Goal: Task Accomplishment & Management: Manage account settings

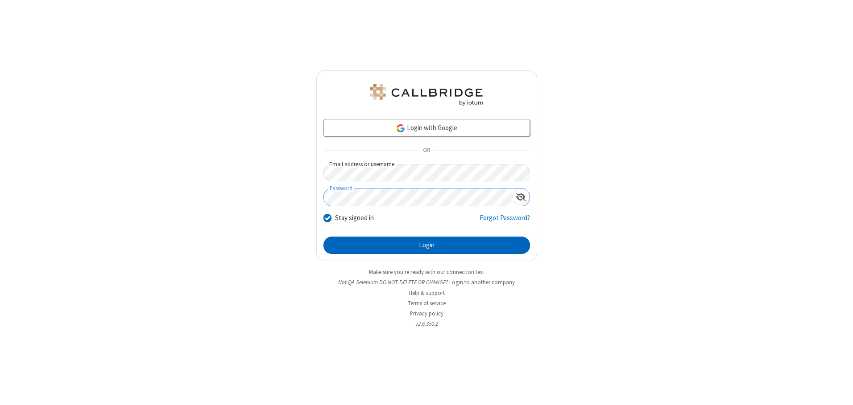
click at [426, 245] on button "Login" at bounding box center [426, 246] width 206 height 18
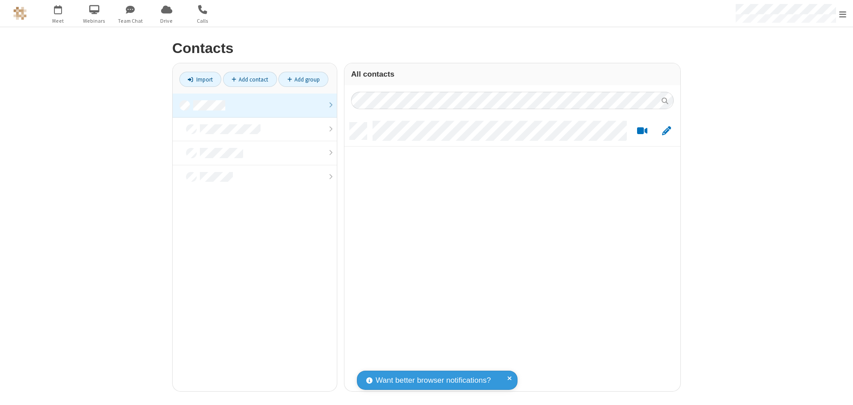
scroll to position [269, 329]
click at [255, 105] on link at bounding box center [255, 106] width 164 height 24
click at [250, 79] on link "Add contact" at bounding box center [250, 79] width 54 height 15
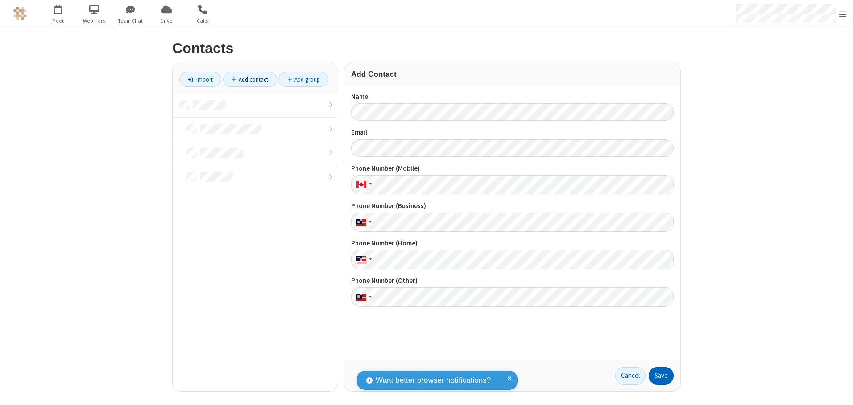
click at [661, 376] on button "Save" at bounding box center [660, 376] width 25 height 18
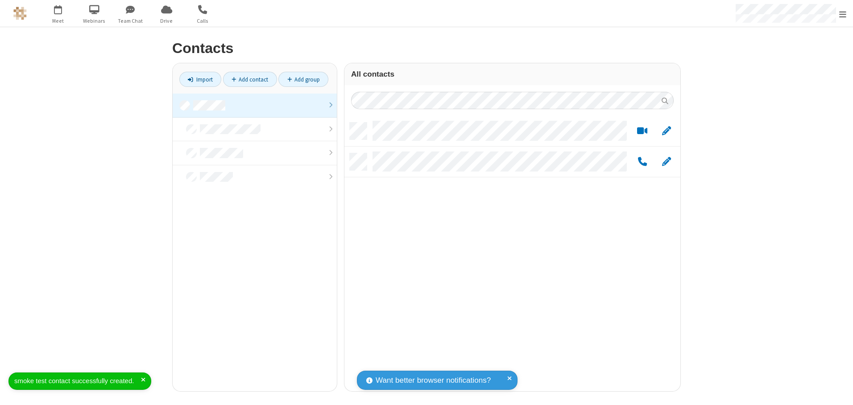
scroll to position [269, 329]
